Goal: Information Seeking & Learning: Learn about a topic

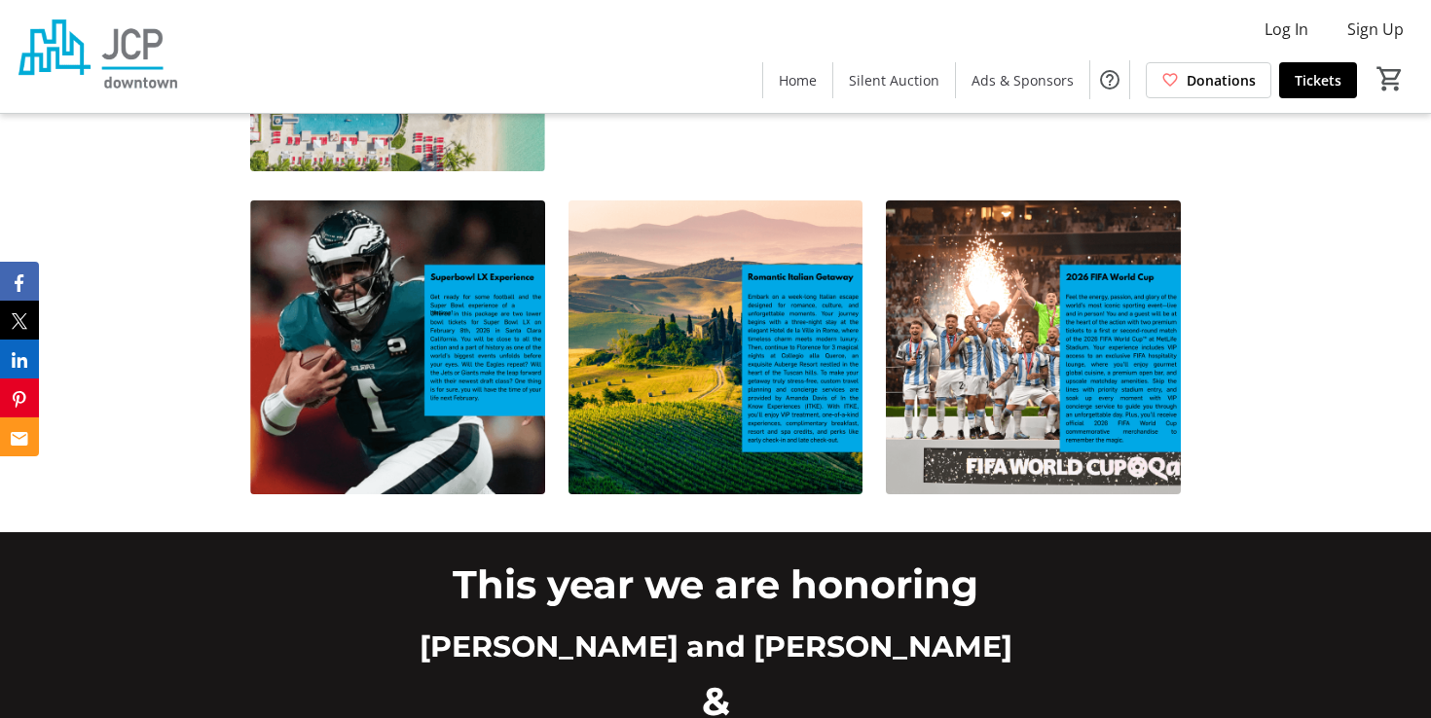
scroll to position [1693, 0]
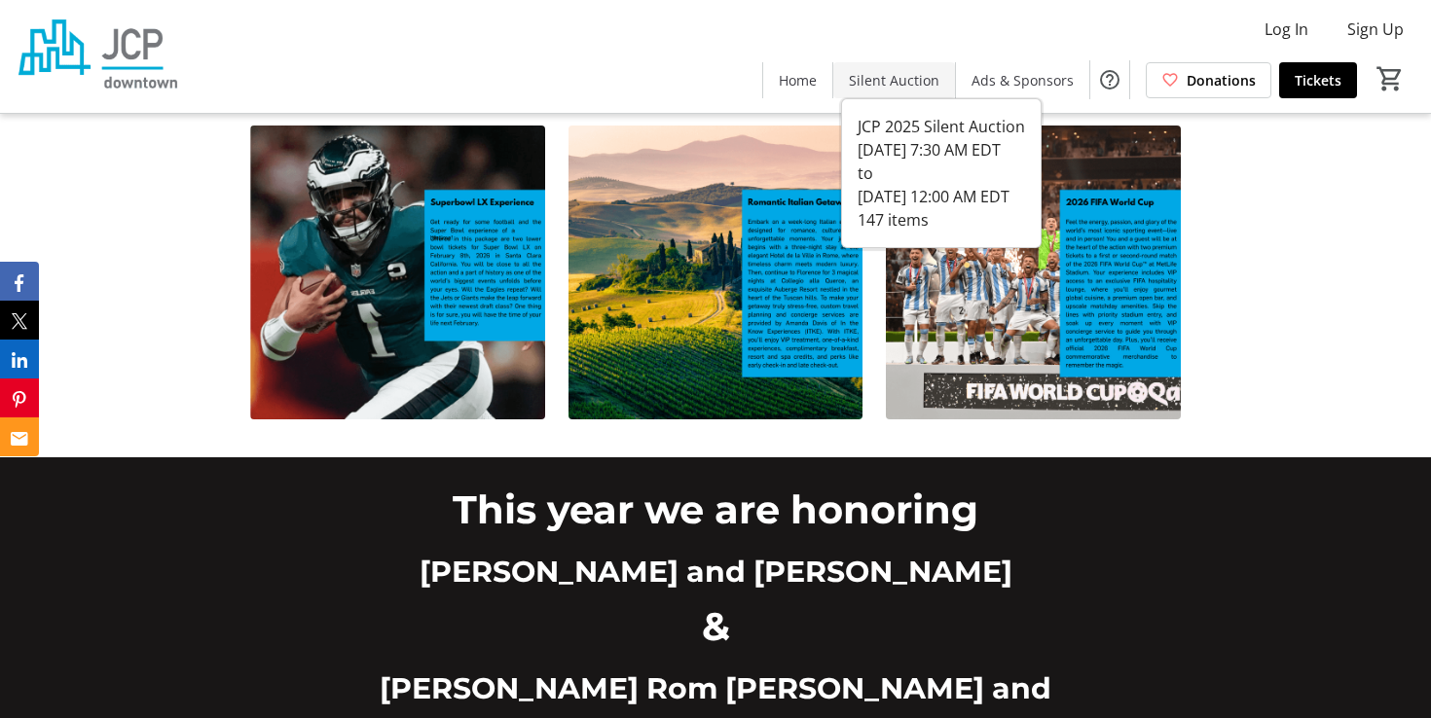
click at [909, 82] on span "Silent Auction" at bounding box center [894, 80] width 91 height 20
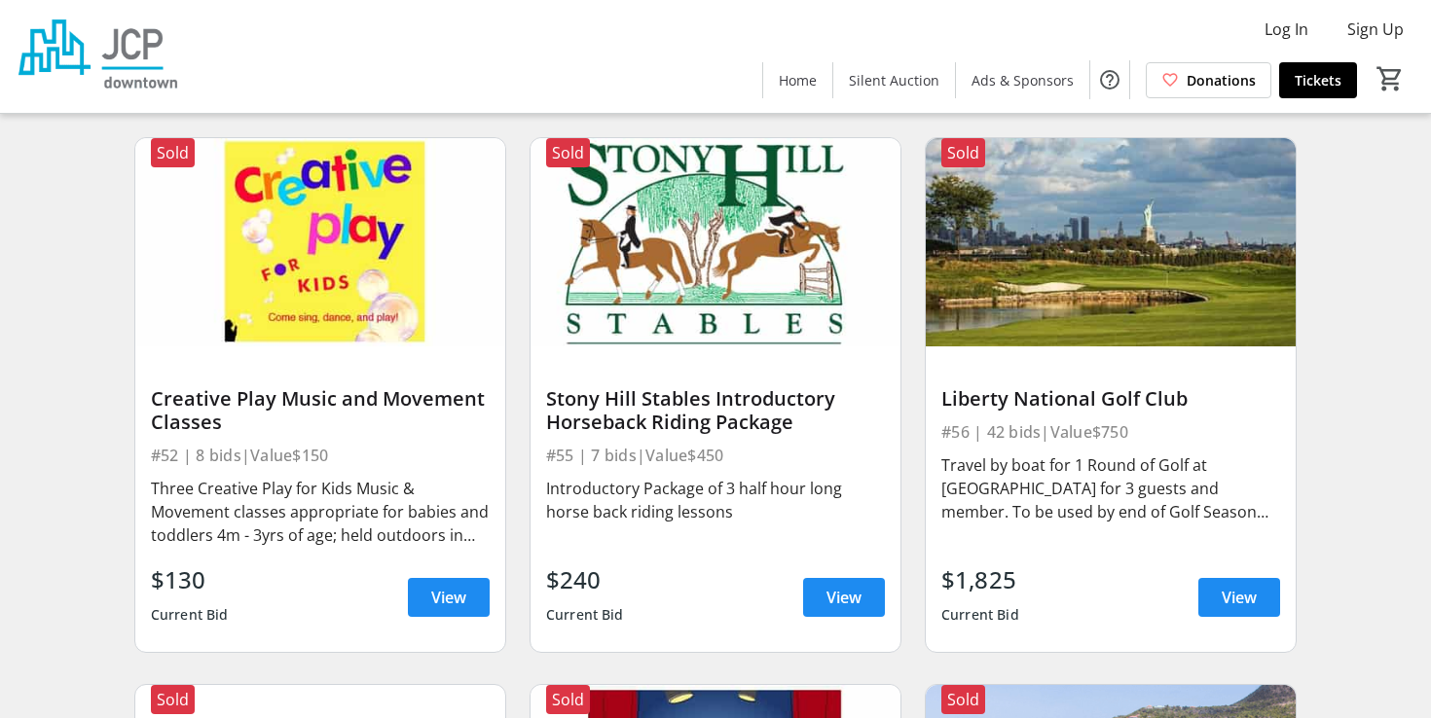
scroll to position [9785, 0]
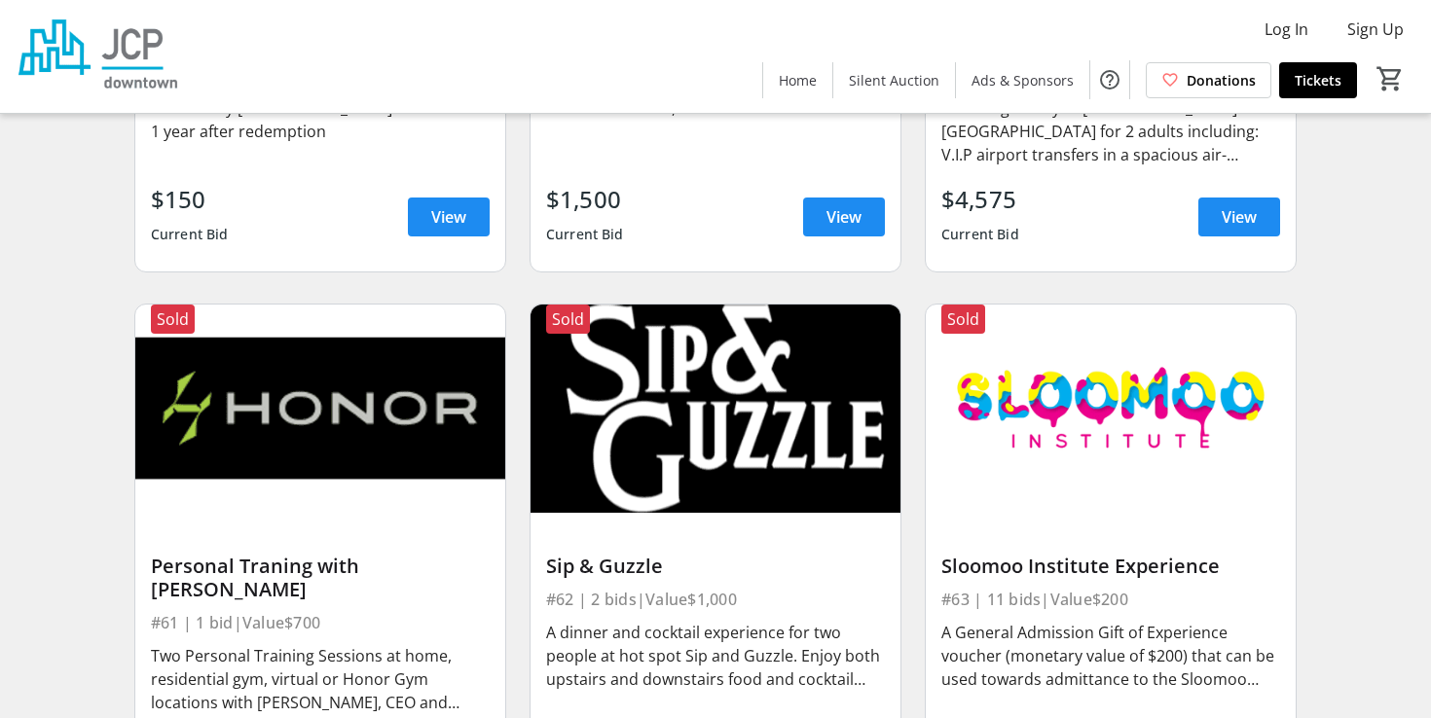
click at [772, 551] on div "Sip & Guzzle" at bounding box center [715, 566] width 339 height 31
click at [679, 621] on div "A dinner and cocktail experience for two people at hot spot Sip and Guzzle. Enj…" at bounding box center [715, 656] width 339 height 70
click at [633, 555] on div "Sip & Guzzle" at bounding box center [715, 566] width 339 height 23
click at [643, 446] on img at bounding box center [716, 409] width 370 height 208
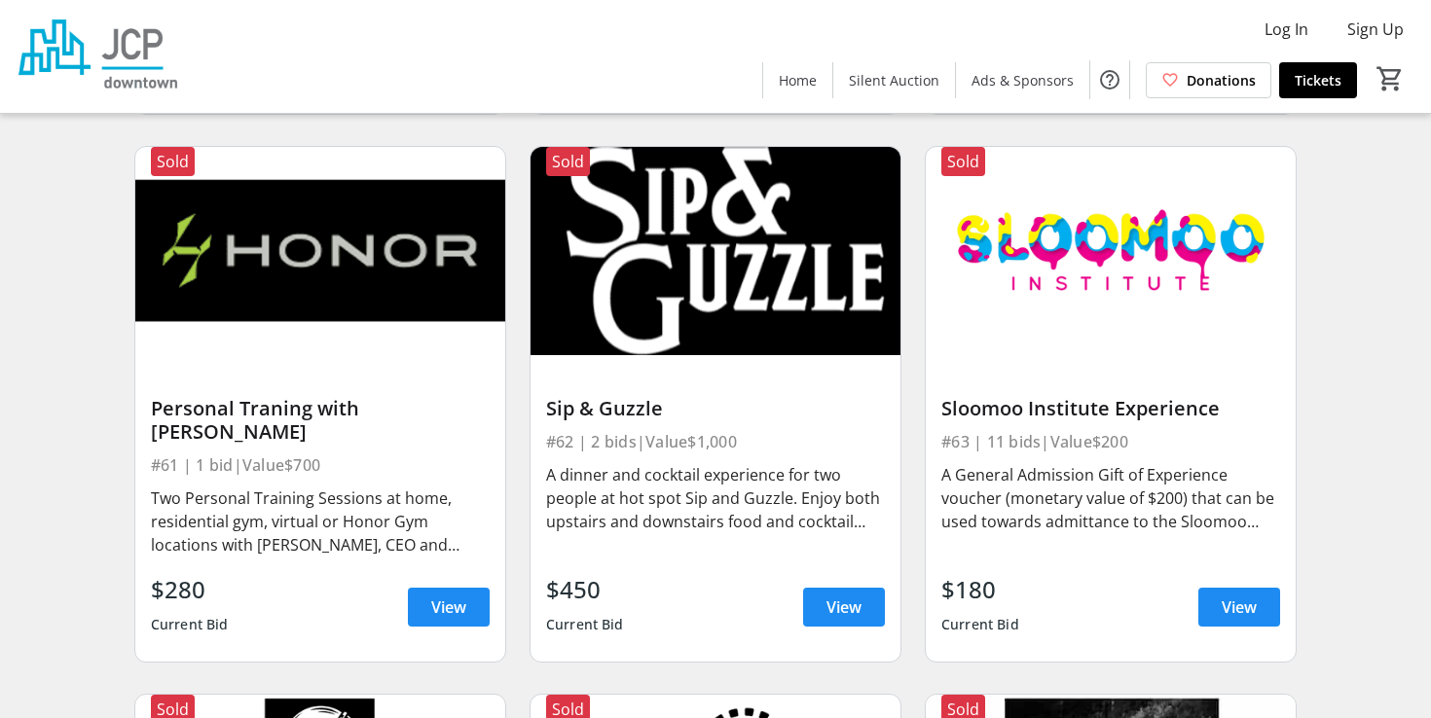
scroll to position [9944, 0]
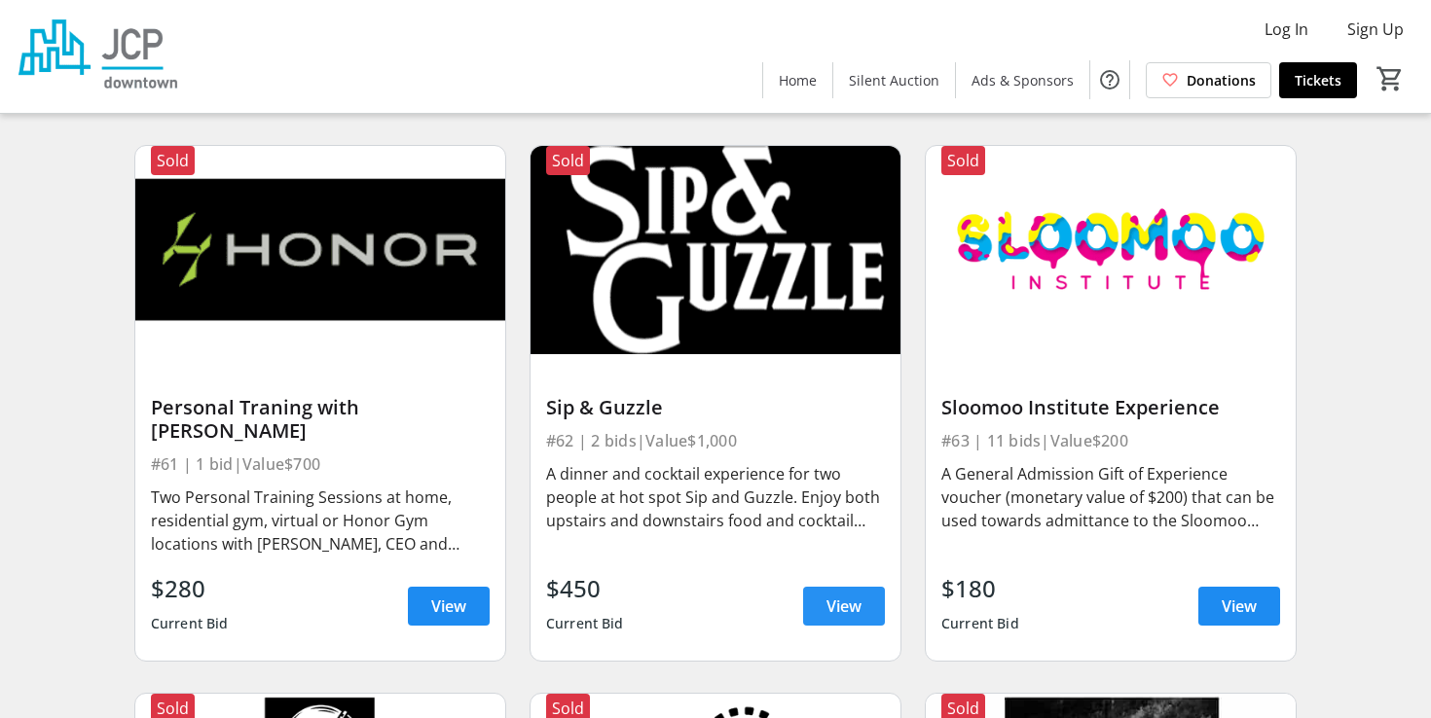
click at [824, 583] on span at bounding box center [844, 606] width 82 height 47
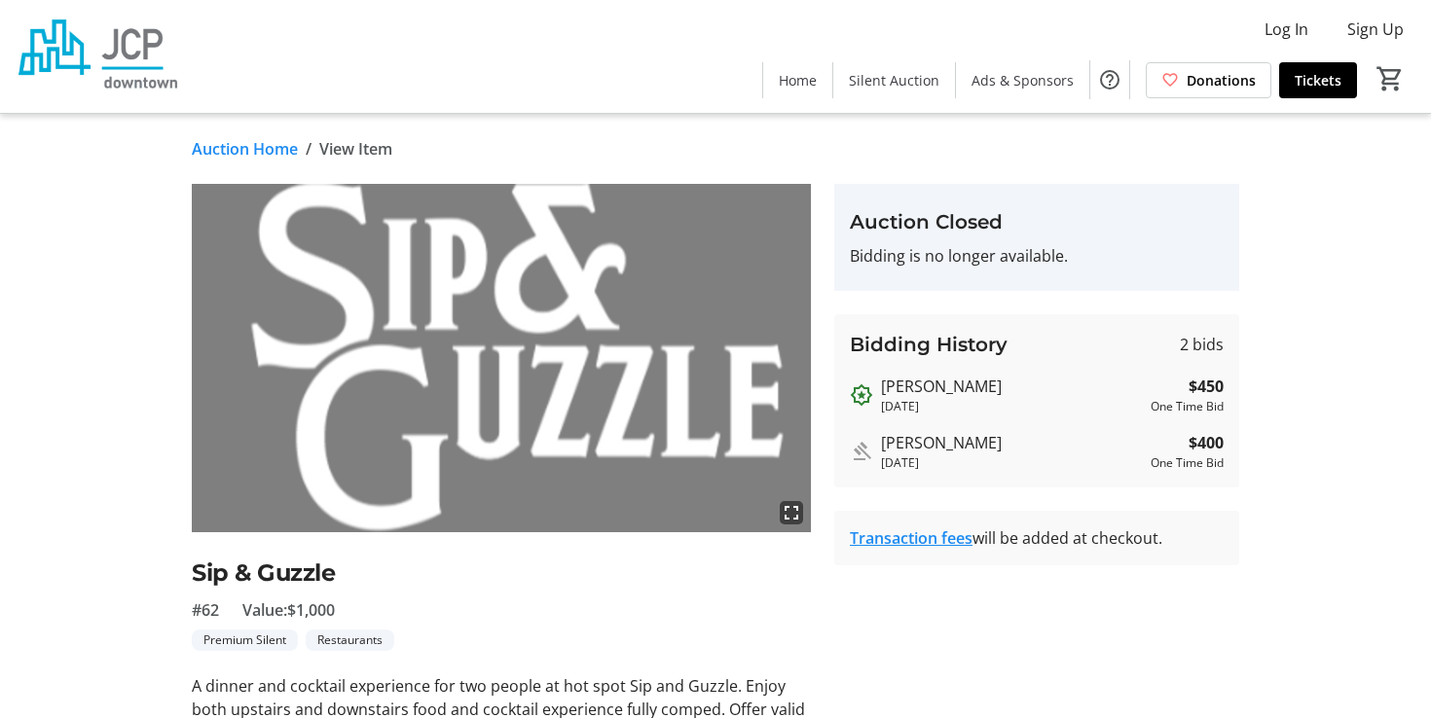
scroll to position [100, 0]
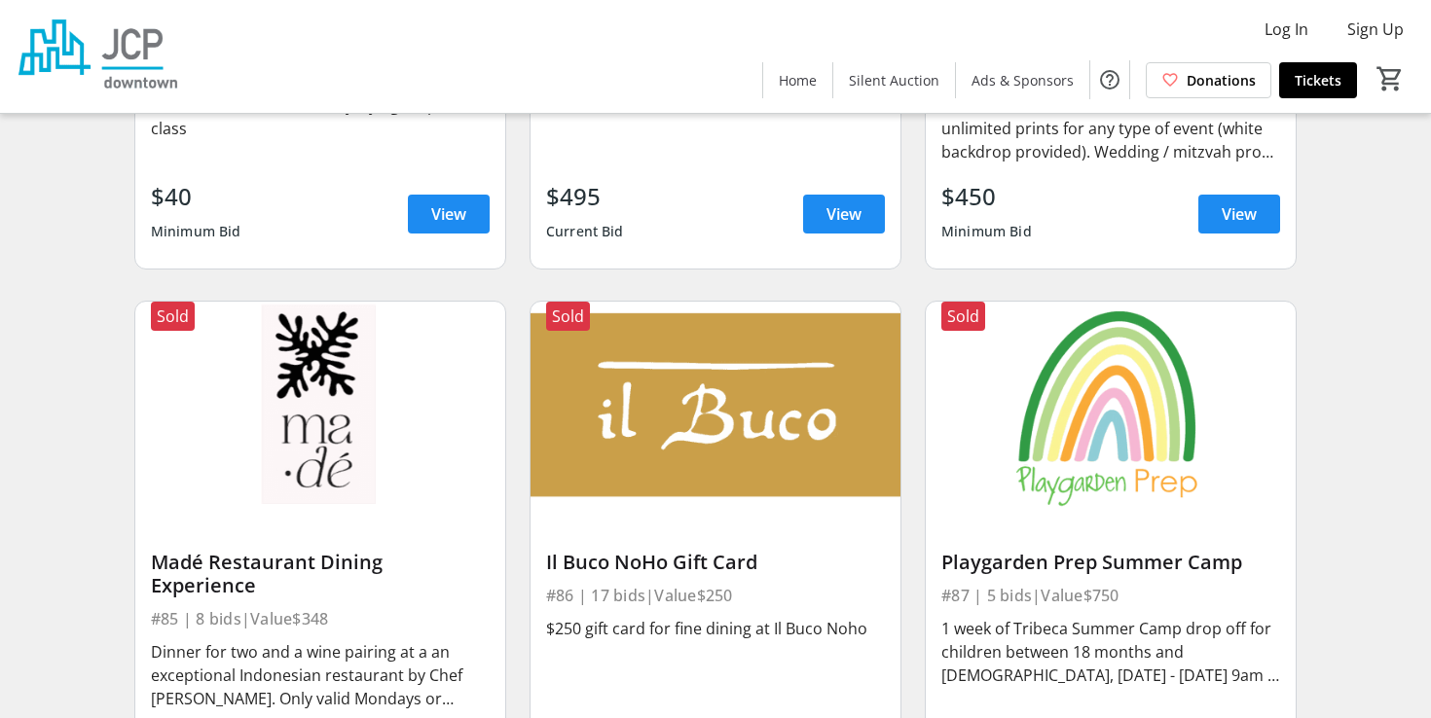
scroll to position [13588, 0]
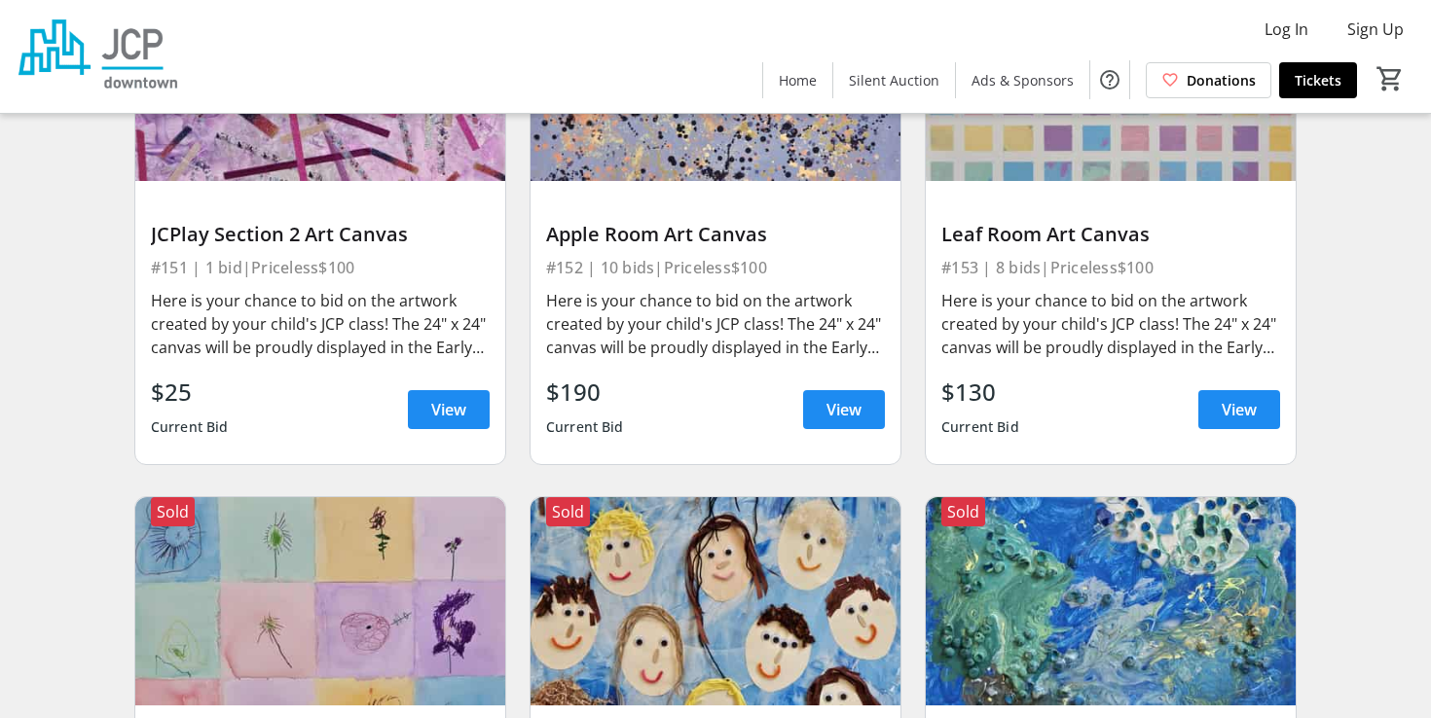
scroll to position [26178, 0]
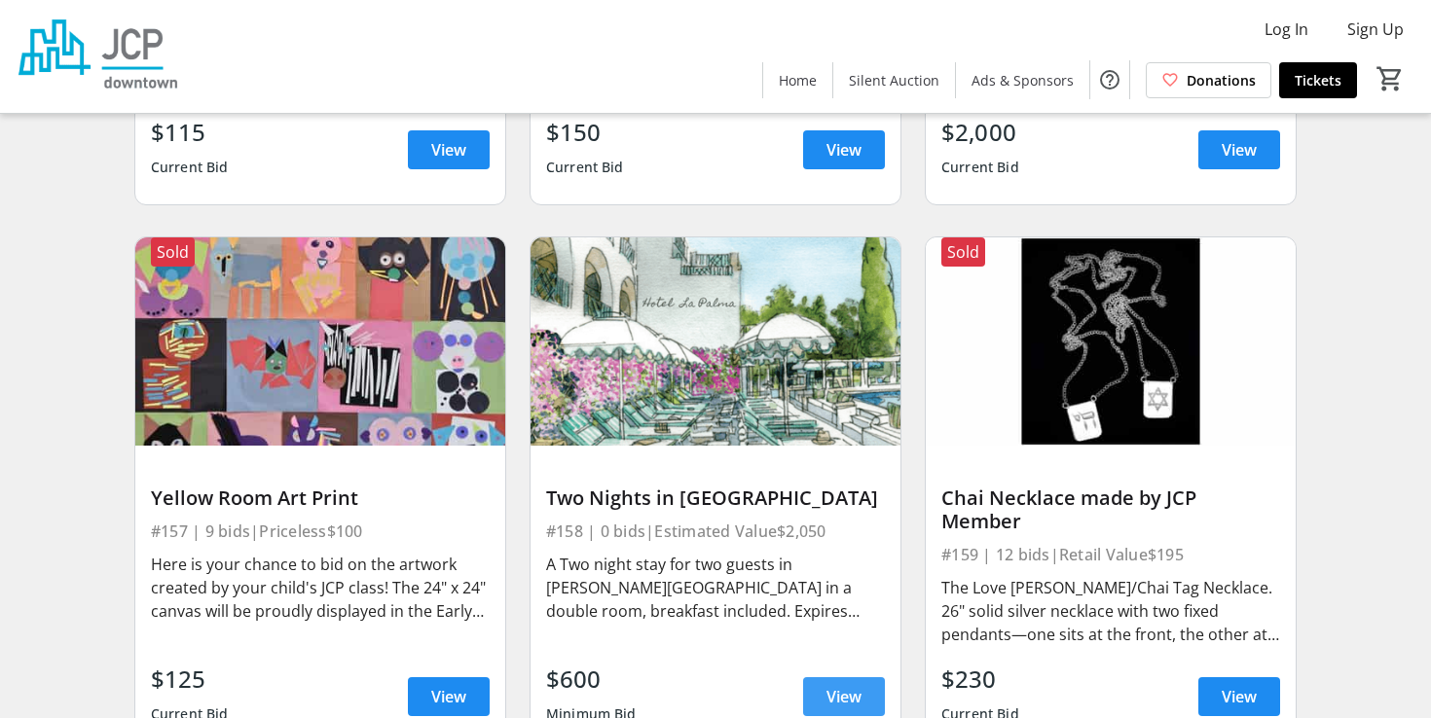
click at [846, 685] on span "View" at bounding box center [843, 696] width 35 height 23
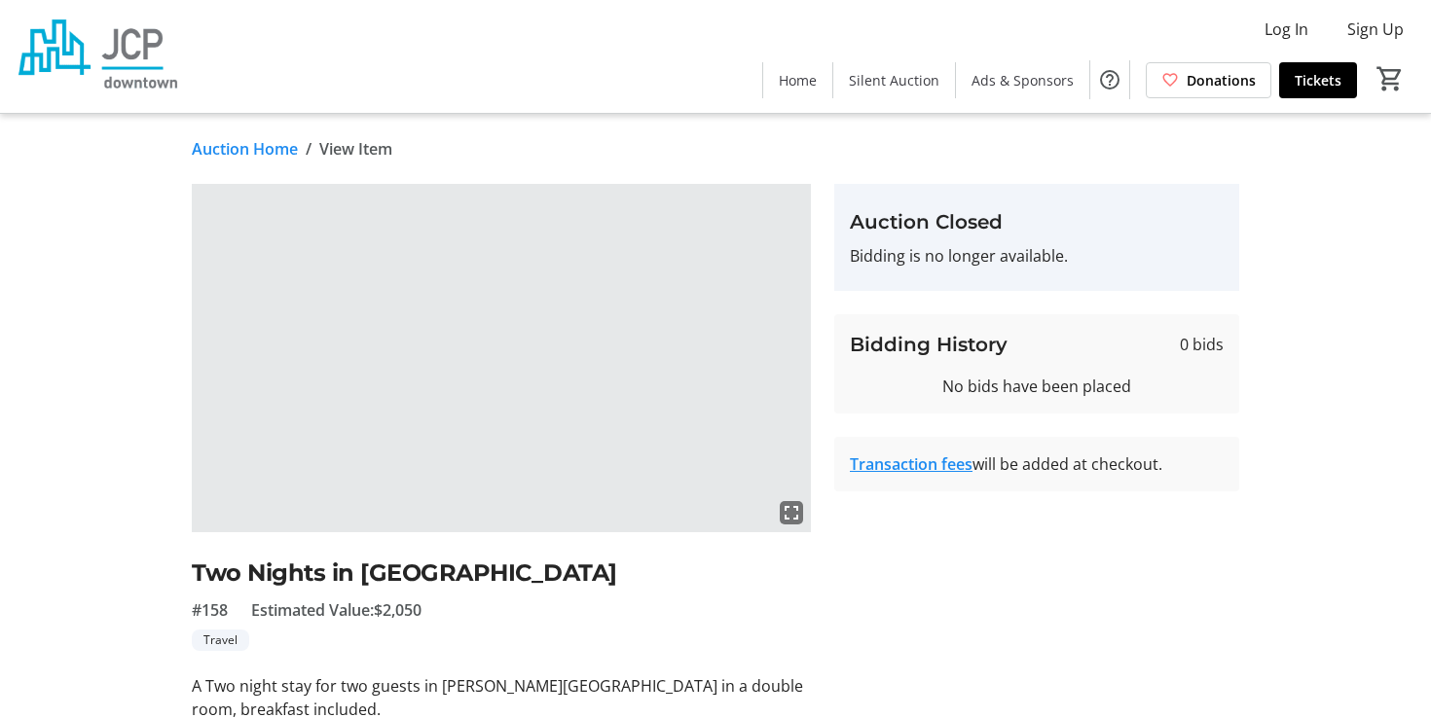
scroll to position [147, 0]
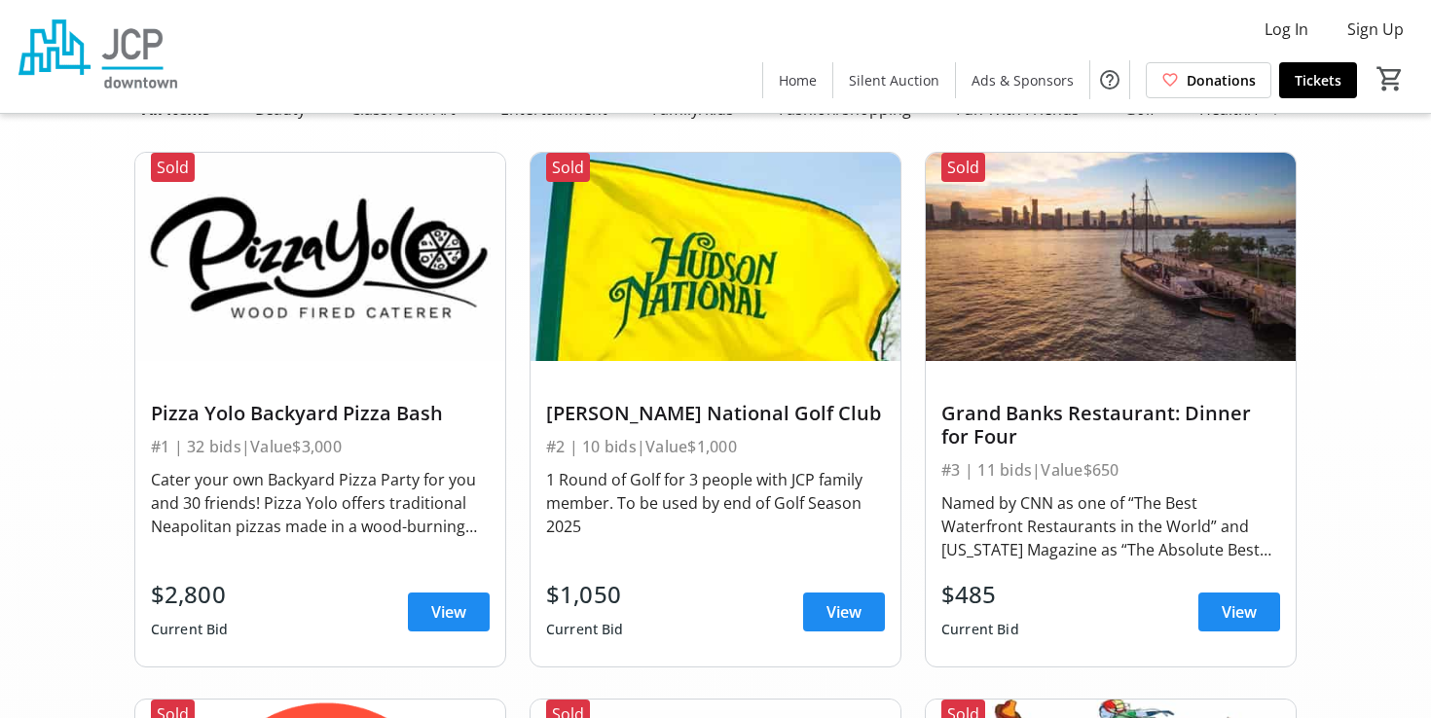
scroll to position [130, 0]
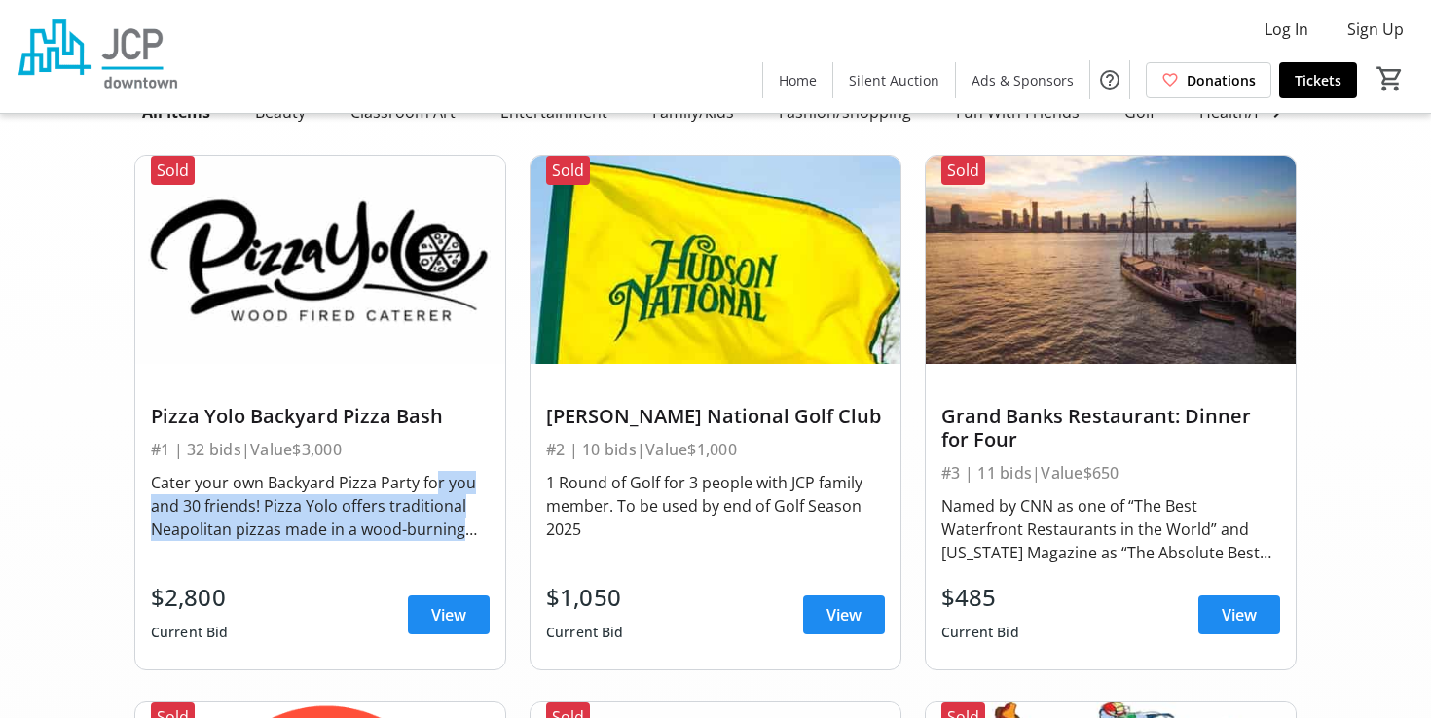
drag, startPoint x: 460, startPoint y: 534, endPoint x: 422, endPoint y: 484, distance: 63.9
click at [422, 484] on div "Cater your own Backyard Pizza Party for you and 30 friends! Pizza Yolo offers t…" at bounding box center [320, 506] width 339 height 70
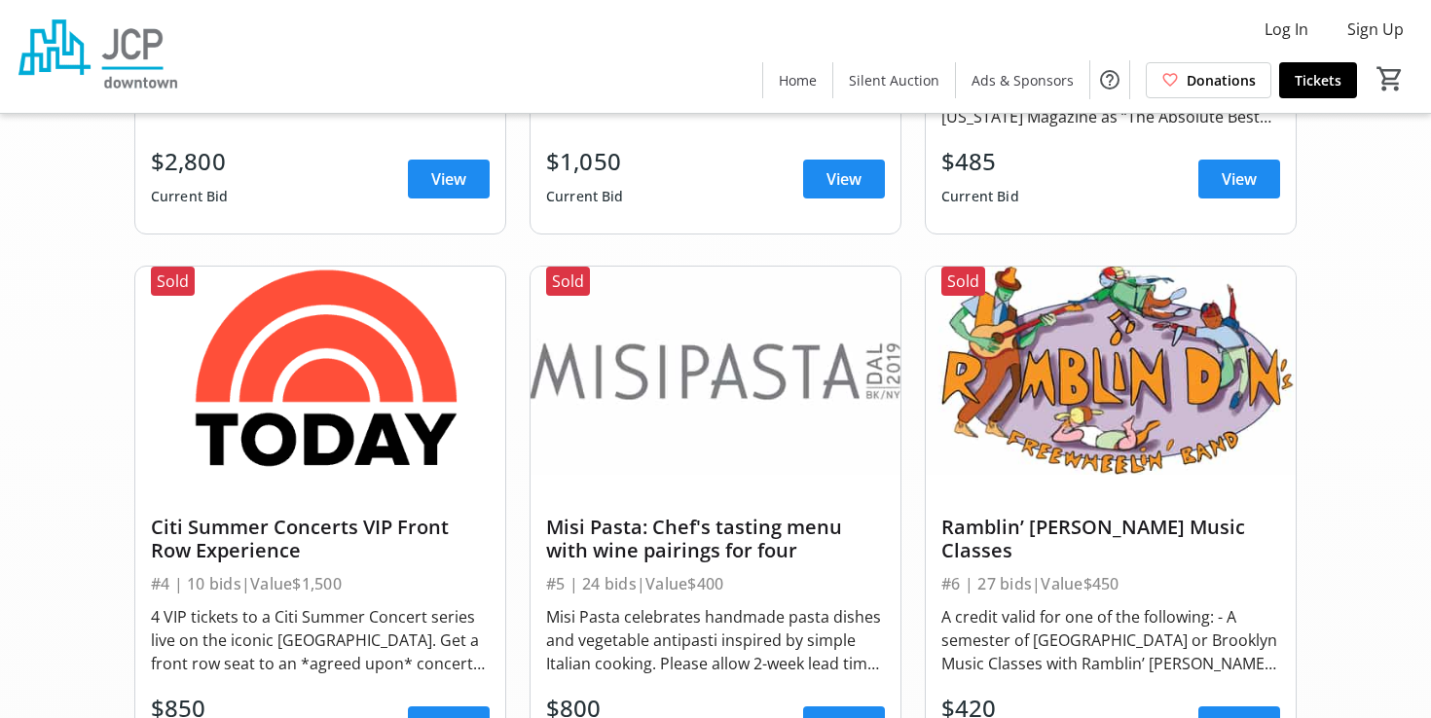
scroll to position [582, 0]
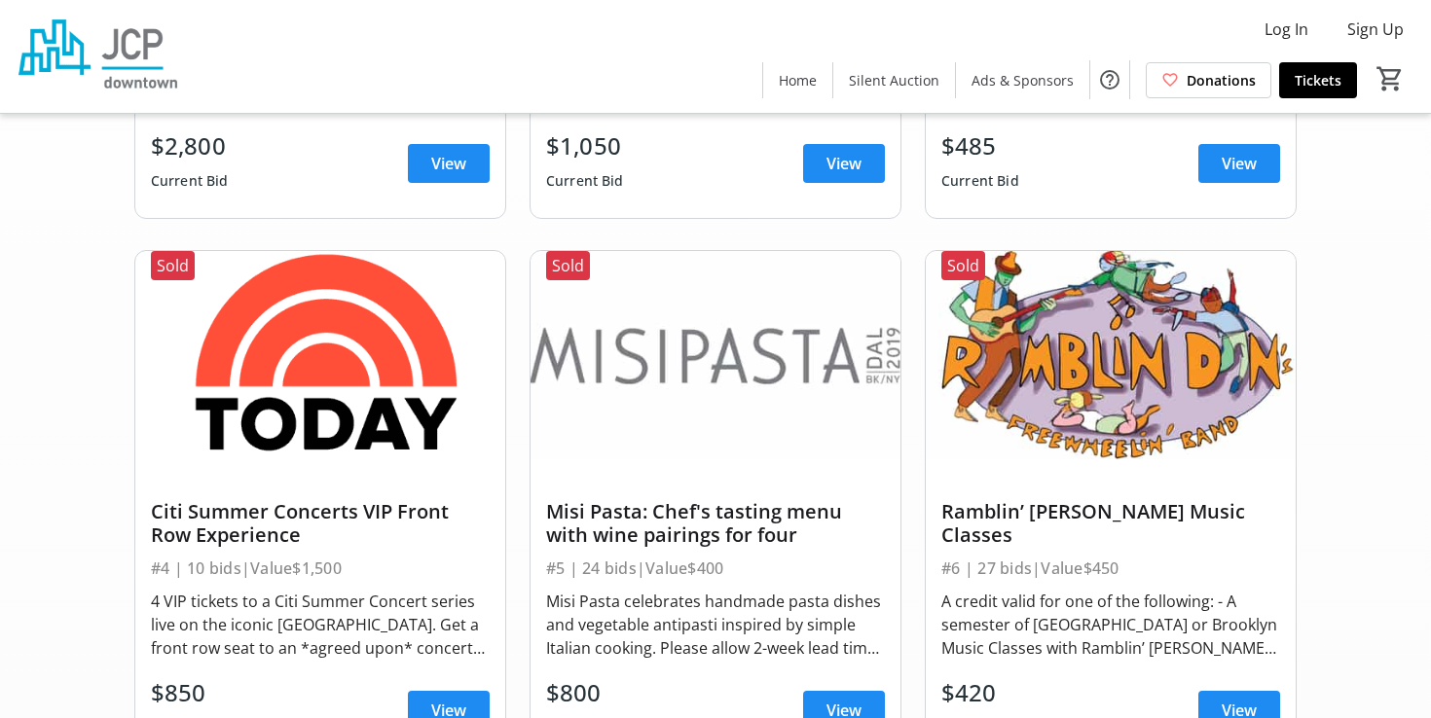
drag, startPoint x: 363, startPoint y: 534, endPoint x: 325, endPoint y: 502, distance: 49.7
click at [325, 502] on div "Citi Summer Concerts VIP Front Row Experience" at bounding box center [320, 523] width 339 height 47
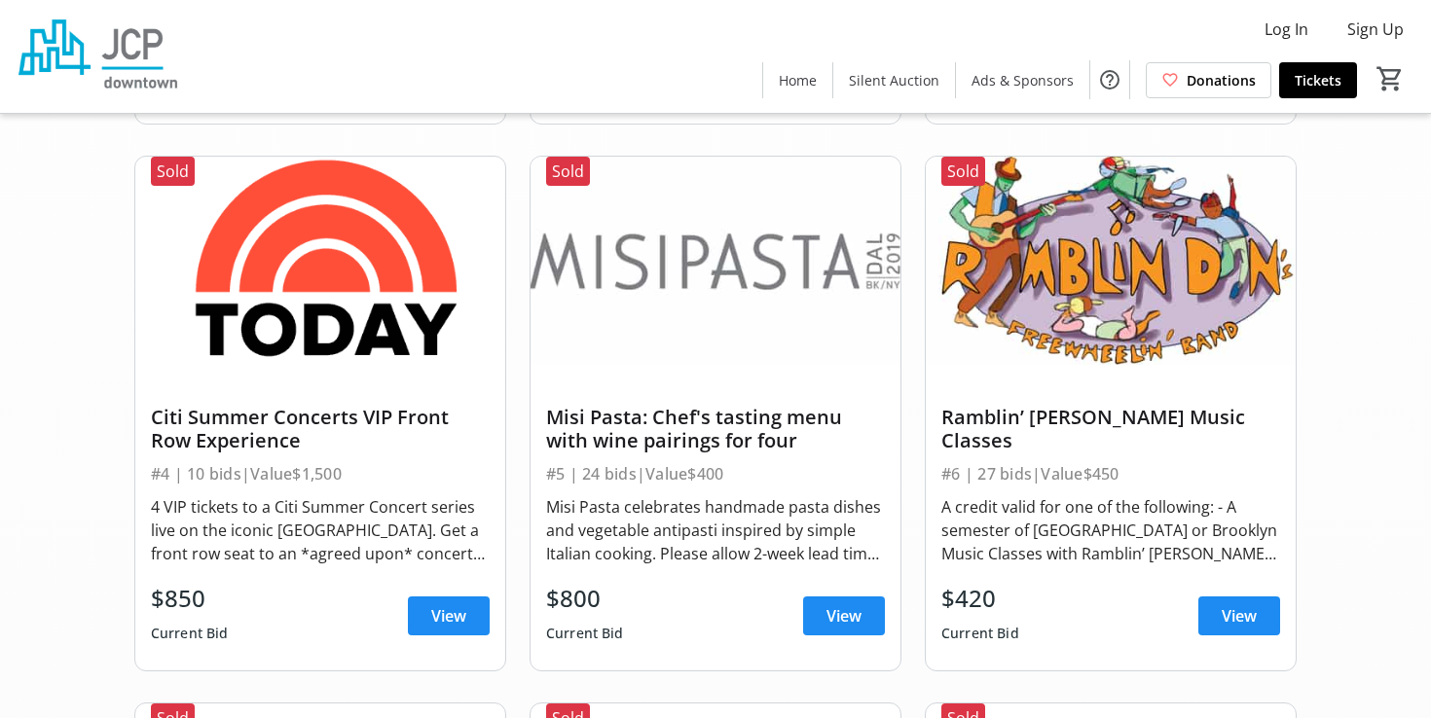
scroll to position [679, 0]
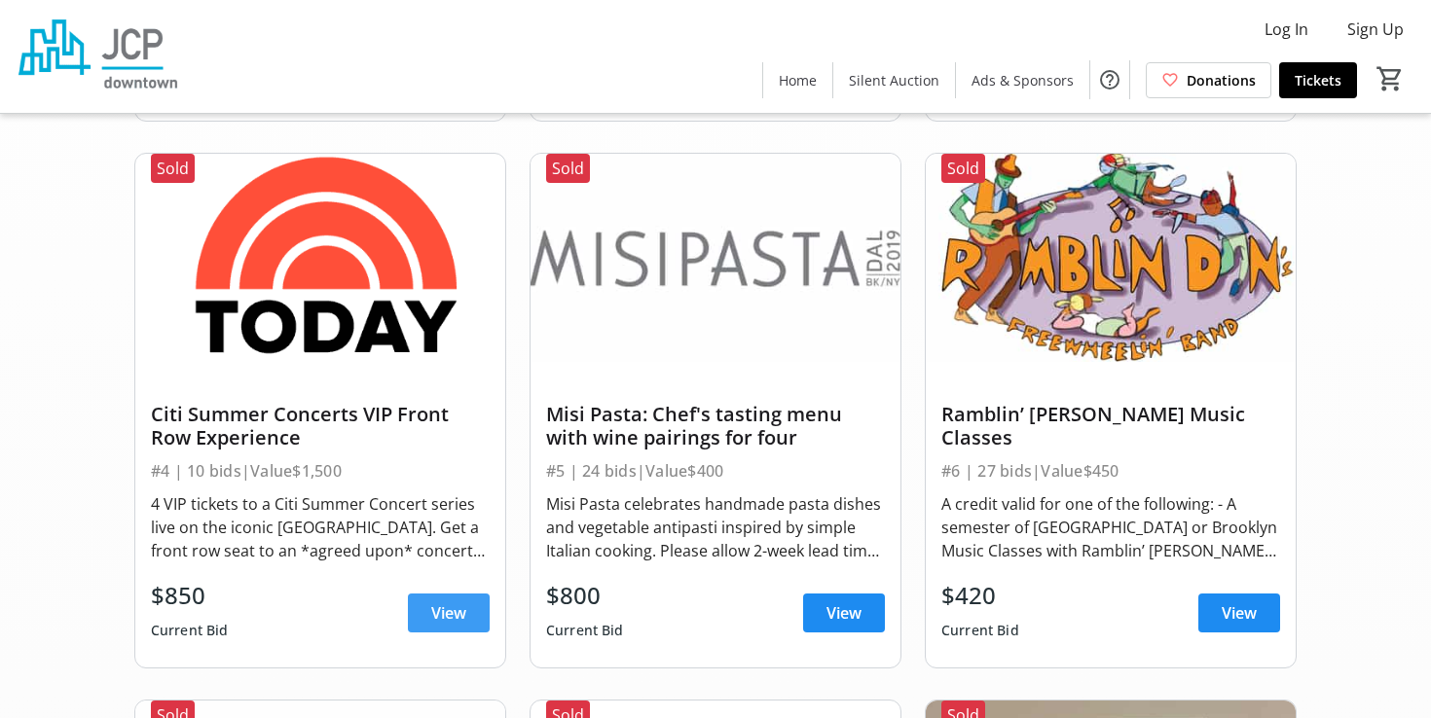
click at [454, 606] on span "View" at bounding box center [448, 613] width 35 height 23
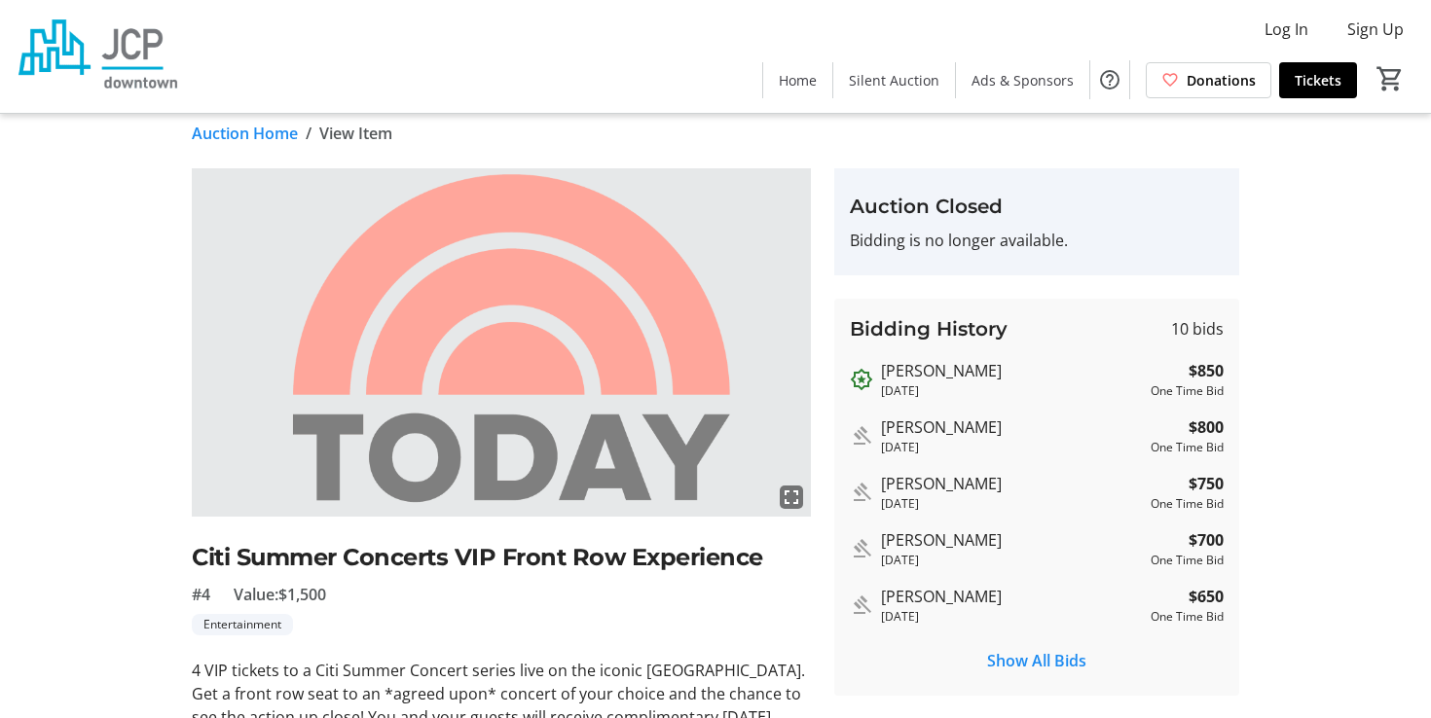
scroll to position [145, 0]
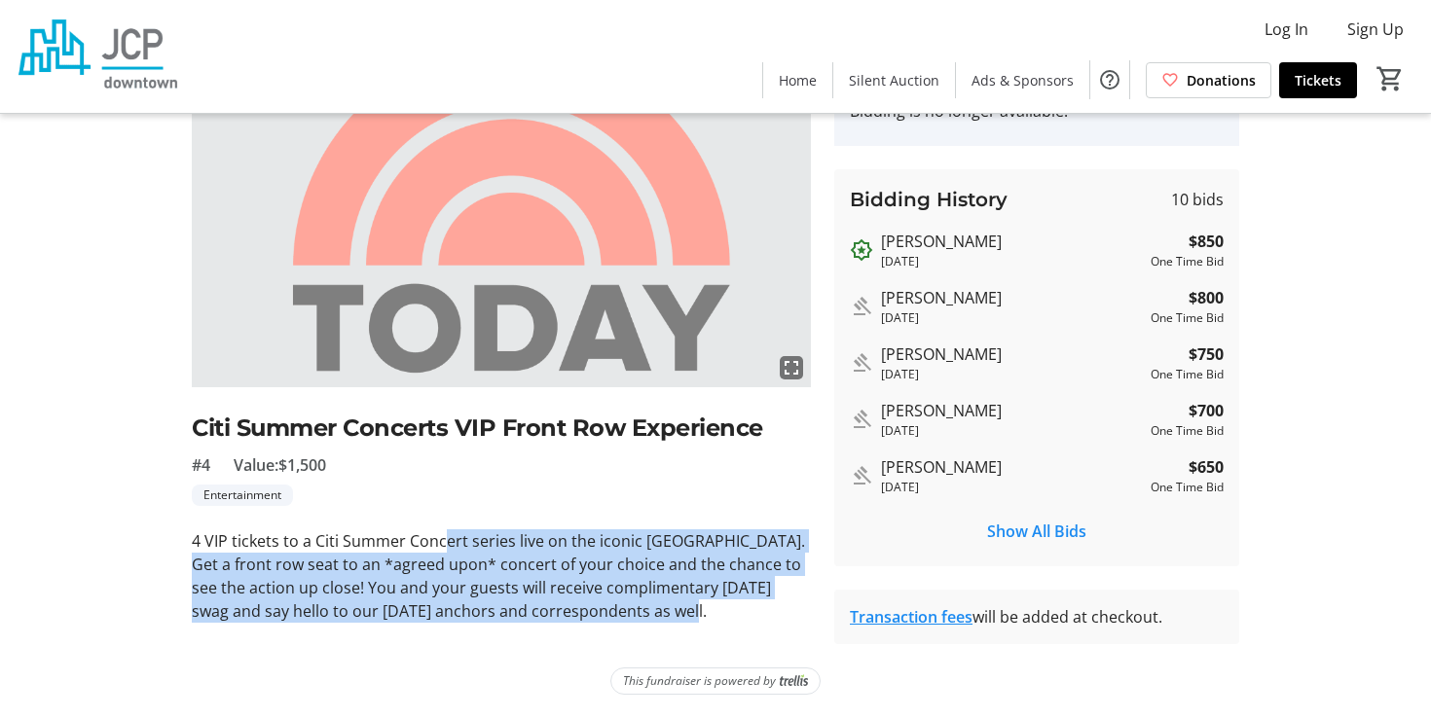
drag, startPoint x: 460, startPoint y: 629, endPoint x: 444, endPoint y: 535, distance: 94.9
click at [445, 535] on tr-auction-item-ui "fullscreen Citi Summer Concerts VIP Front Row Experience #4 Value: $1,500 Enter…" at bounding box center [501, 341] width 642 height 605
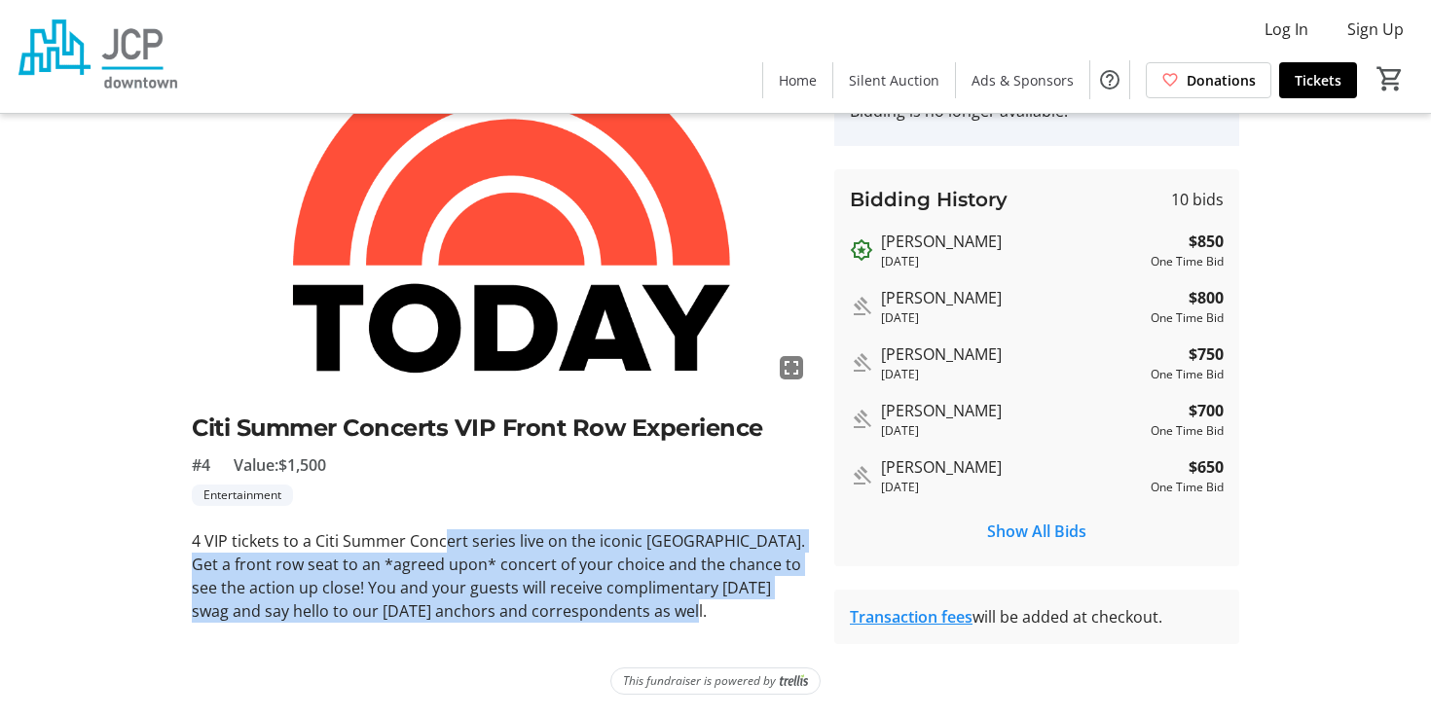
click at [444, 535] on div "4 VIP tickets to a Citi Summer Concert series live on the iconic [GEOGRAPHIC_DA…" at bounding box center [501, 576] width 619 height 93
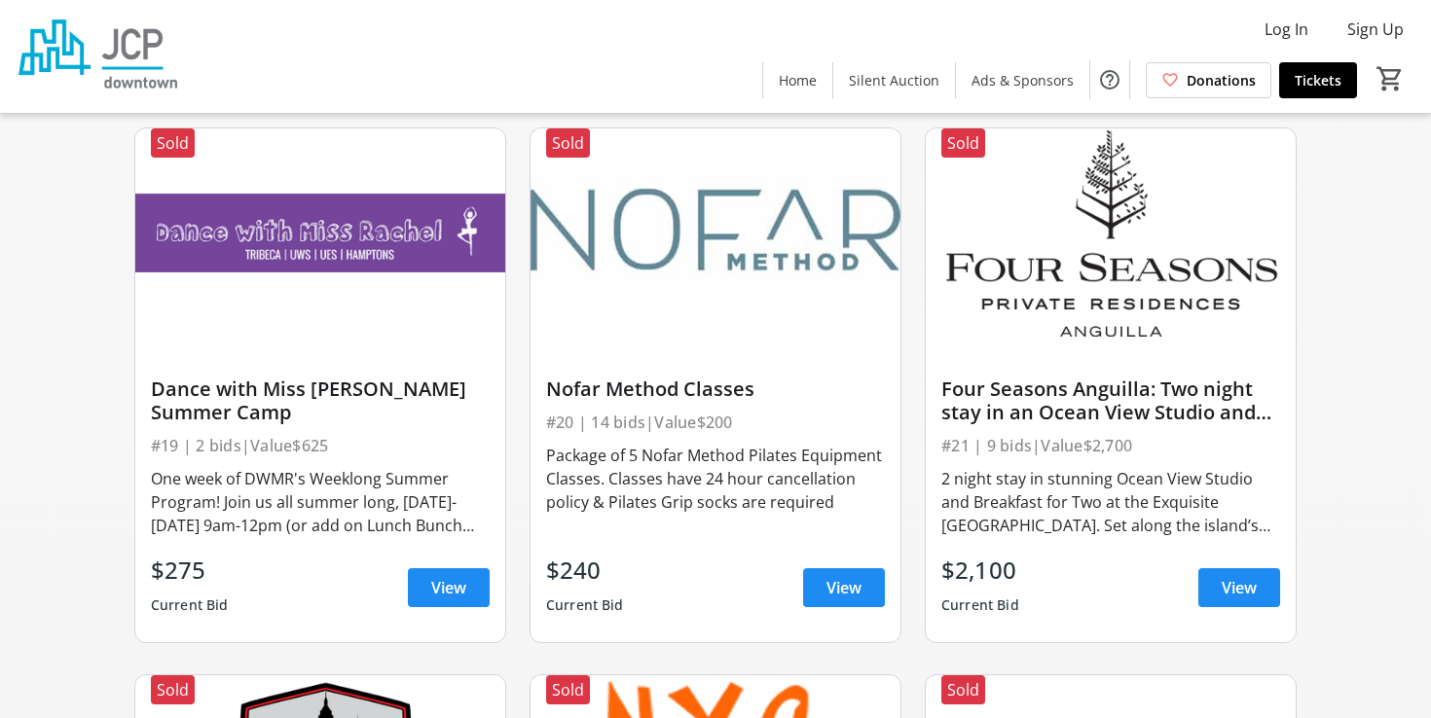
scroll to position [3423, 0]
